Goal: Information Seeking & Learning: Learn about a topic

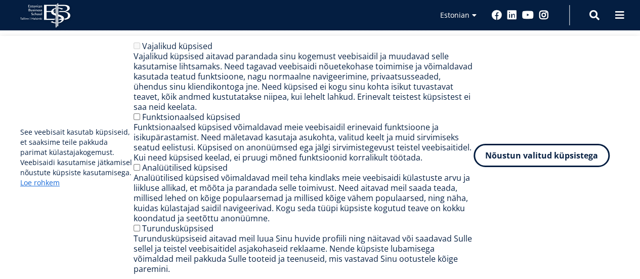
click at [540, 159] on button "Nõustun valitud küpsistega" at bounding box center [542, 155] width 136 height 23
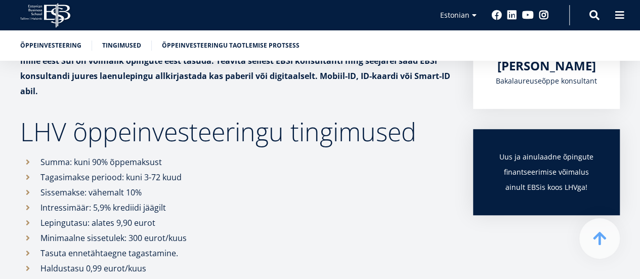
scroll to position [315, 0]
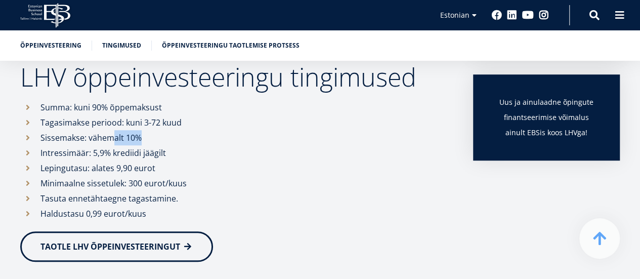
drag, startPoint x: 112, startPoint y: 133, endPoint x: 148, endPoint y: 136, distance: 35.6
click at [148, 136] on li "Sissemakse: vähemalt 10%" at bounding box center [236, 137] width 433 height 15
drag, startPoint x: 72, startPoint y: 155, endPoint x: 140, endPoint y: 151, distance: 68.5
click at [140, 151] on li "Intressimäär: 5,9% krediidi jäägilt" at bounding box center [236, 152] width 433 height 15
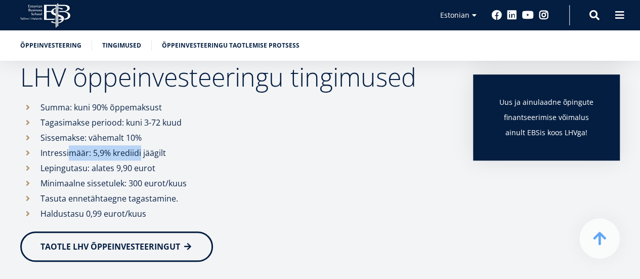
click at [140, 151] on li "Intressimäär: 5,9% krediidi jäägilt" at bounding box center [236, 152] width 433 height 15
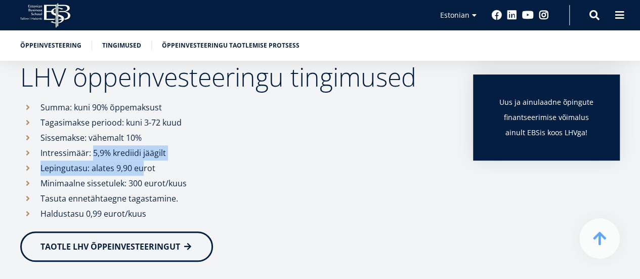
drag, startPoint x: 92, startPoint y: 154, endPoint x: 141, endPoint y: 166, distance: 50.4
click at [141, 166] on ul "Summa: kuni 90% õppemaksust Tagasimakse periood: kuni 3-72 kuud Sissemakse: väh…" at bounding box center [236, 161] width 433 height 122
click at [141, 166] on li "Lepingutasu: alates 9,90 eurot" at bounding box center [236, 167] width 433 height 15
drag, startPoint x: 153, startPoint y: 169, endPoint x: 93, endPoint y: 152, distance: 62.5
click at [93, 152] on ul "Summa: kuni 90% õppemaksust Tagasimakse periood: kuni 3-72 kuud Sissemakse: väh…" at bounding box center [236, 161] width 433 height 122
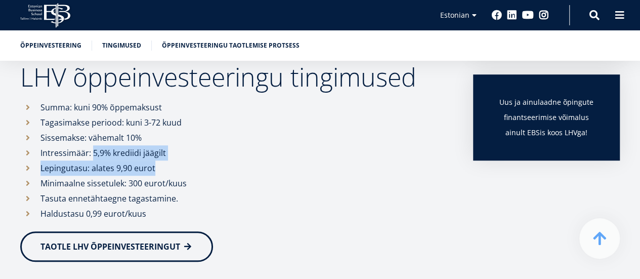
click at [93, 152] on li "Intressimäär: 5,9% krediidi jäägilt" at bounding box center [236, 152] width 433 height 15
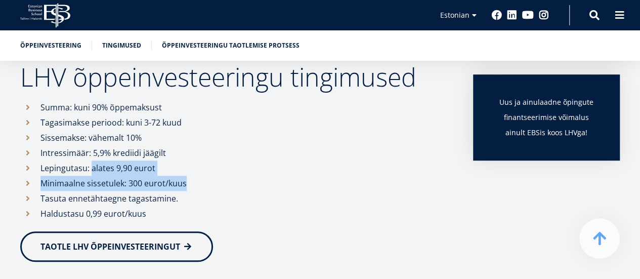
drag, startPoint x: 183, startPoint y: 184, endPoint x: 91, endPoint y: 168, distance: 94.0
click at [91, 168] on ul "Summa: kuni 90% õppemaksust Tagasimakse periood: kuni 3-72 kuud Sissemakse: väh…" at bounding box center [236, 161] width 433 height 122
click at [91, 168] on li "Lepingutasu: alates 9,90 eurot" at bounding box center [236, 167] width 433 height 15
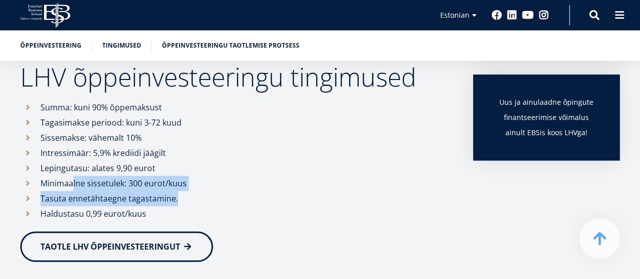
drag, startPoint x: 177, startPoint y: 196, endPoint x: 71, endPoint y: 183, distance: 106.6
click at [71, 183] on ul "Summa: kuni 90% õppemaksust Tagasimakse periood: kuni 3-72 kuud Sissemakse: väh…" at bounding box center [236, 161] width 433 height 122
click at [71, 183] on li "Minimaalne sissetulek: 300 eurot/kuus" at bounding box center [236, 183] width 433 height 15
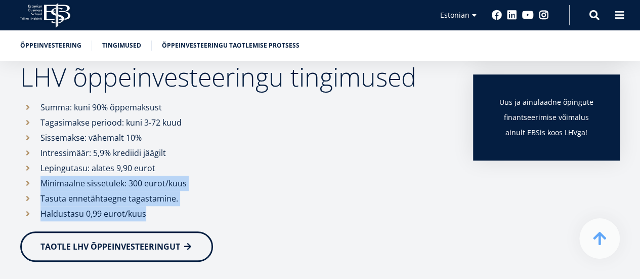
drag, startPoint x: 155, startPoint y: 212, endPoint x: 38, endPoint y: 186, distance: 119.8
click at [38, 186] on ul "Summa: kuni 90% õppemaksust Tagasimakse periood: kuni 3-72 kuud Sissemakse: väh…" at bounding box center [236, 161] width 433 height 122
click at [38, 186] on li "Minimaalne sissetulek: 300 eurot/kuus" at bounding box center [236, 183] width 433 height 15
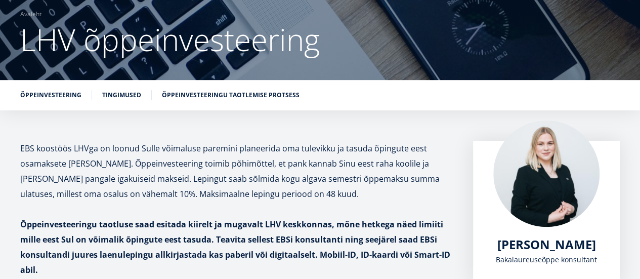
scroll to position [152, 0]
